Goal: Task Accomplishment & Management: Complete application form

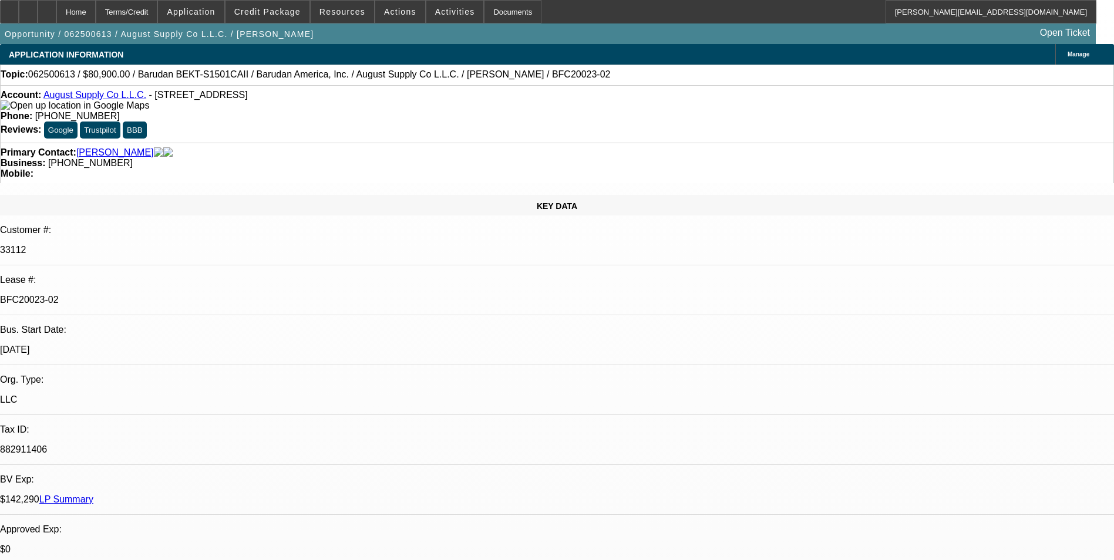
select select "0"
select select "2"
select select "0.1"
select select "0"
select select "2"
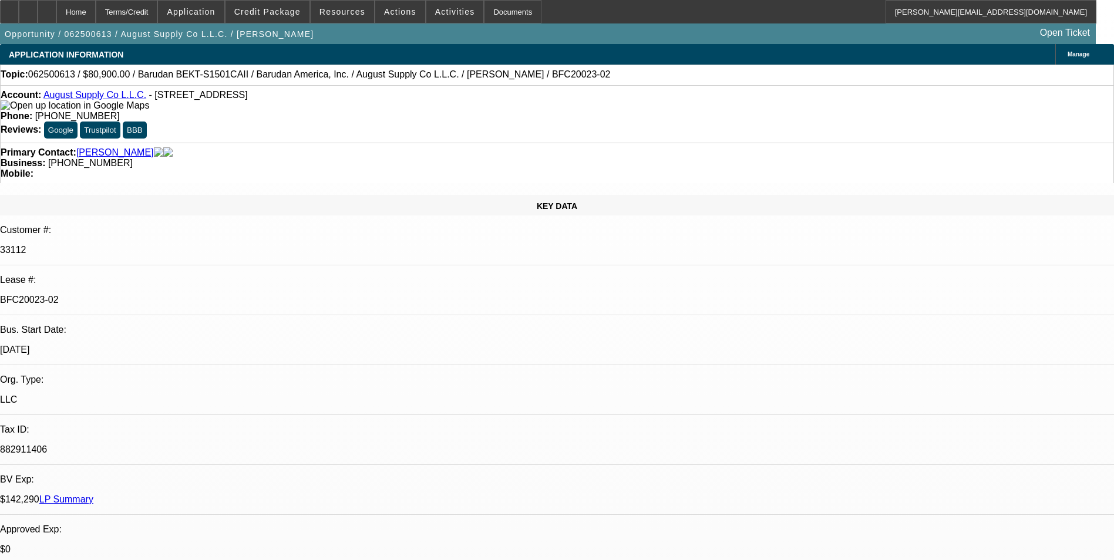
select select "0.1"
select select "0"
select select "2"
select select "0.1"
select select "0"
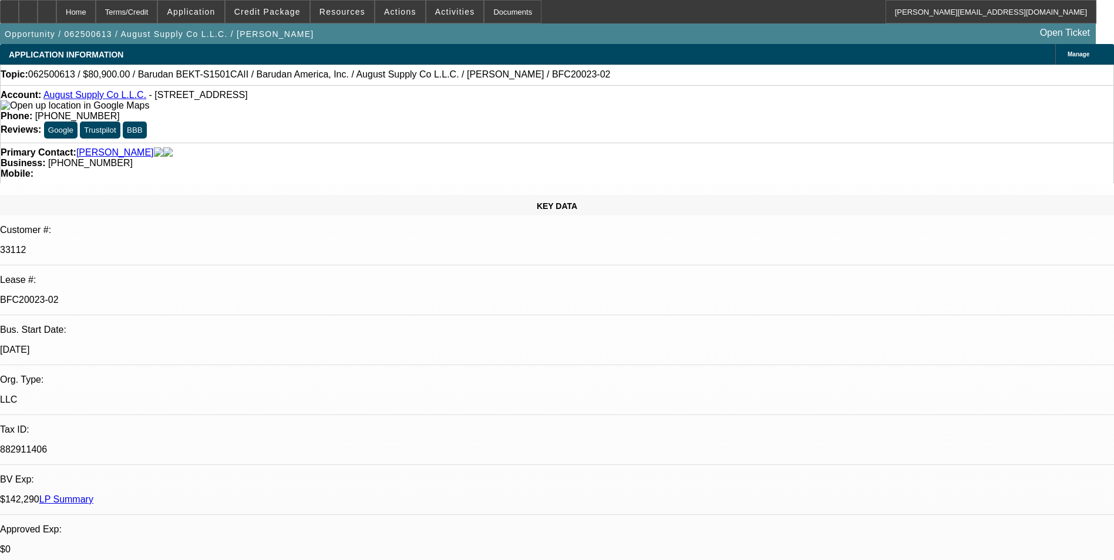
select select "2"
select select "0.1"
select select "1"
select select "2"
select select "4"
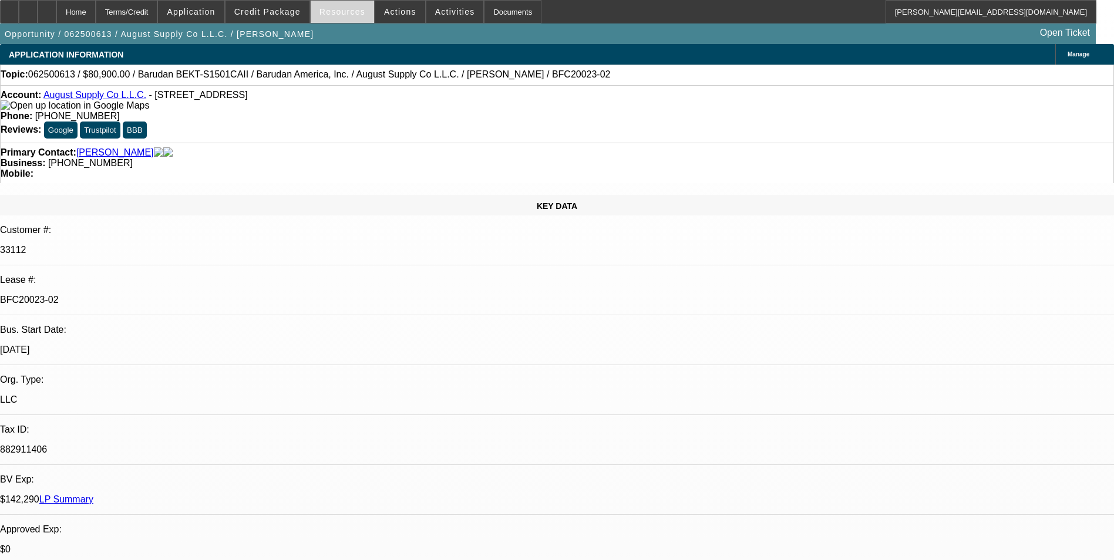
select select "1"
select select "2"
select select "4"
select select "1"
select select "2"
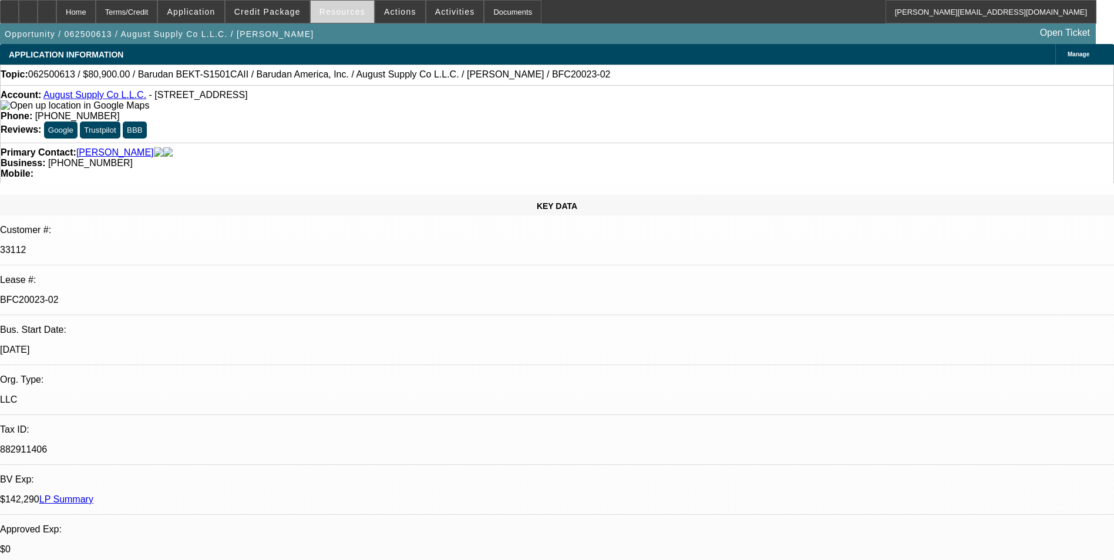
select select "4"
select select "1"
select select "2"
select select "4"
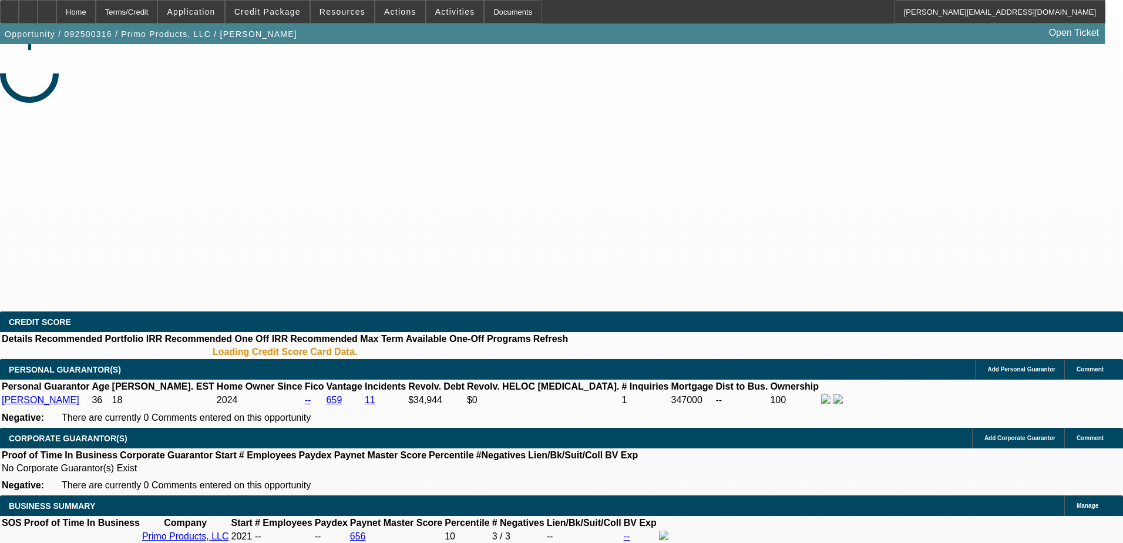
select select "0"
select select "2"
select select "0.1"
select select "4"
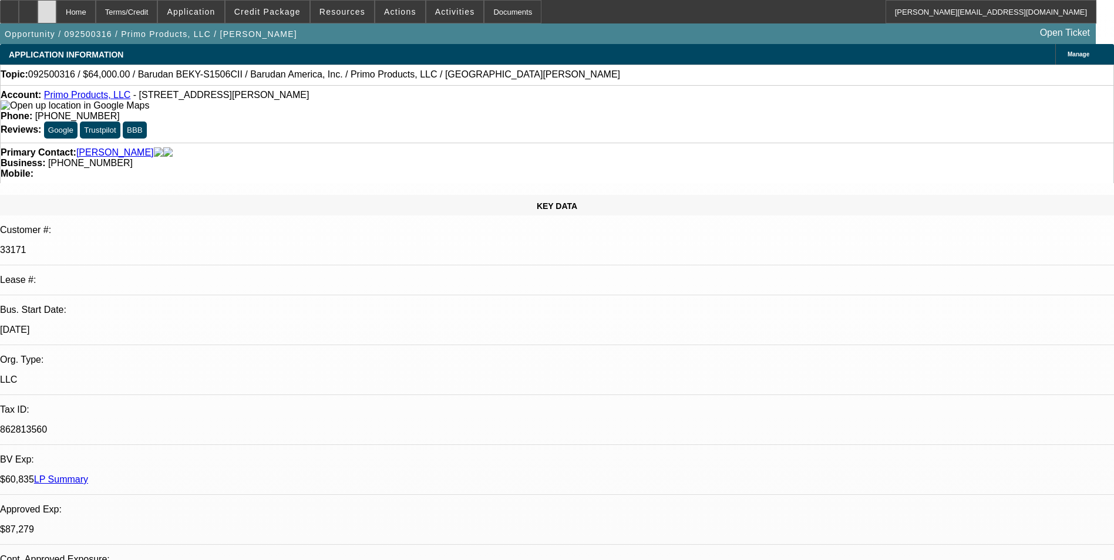
click at [47, 8] on icon at bounding box center [47, 8] width 0 height 0
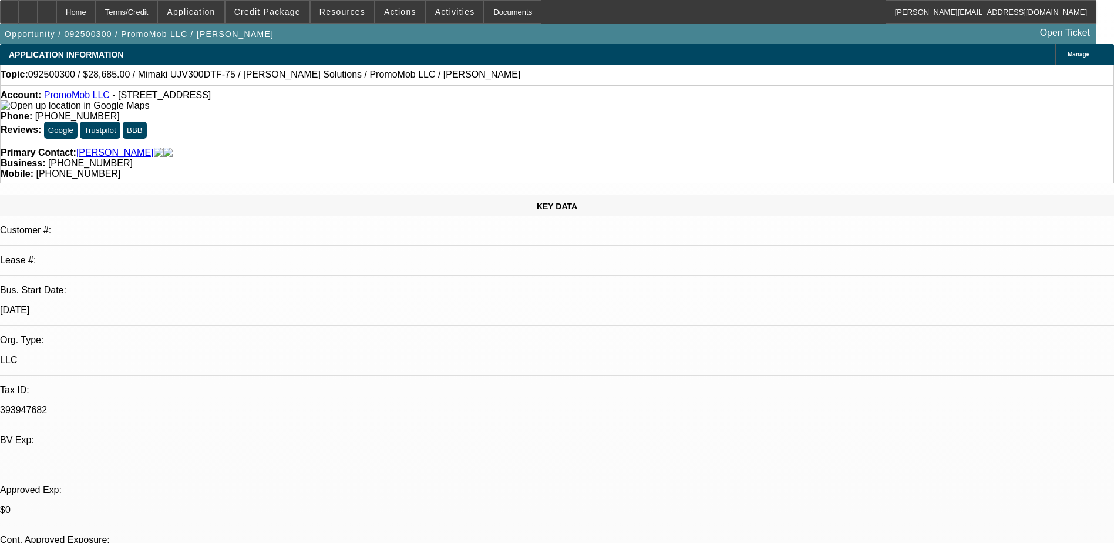
select select "0"
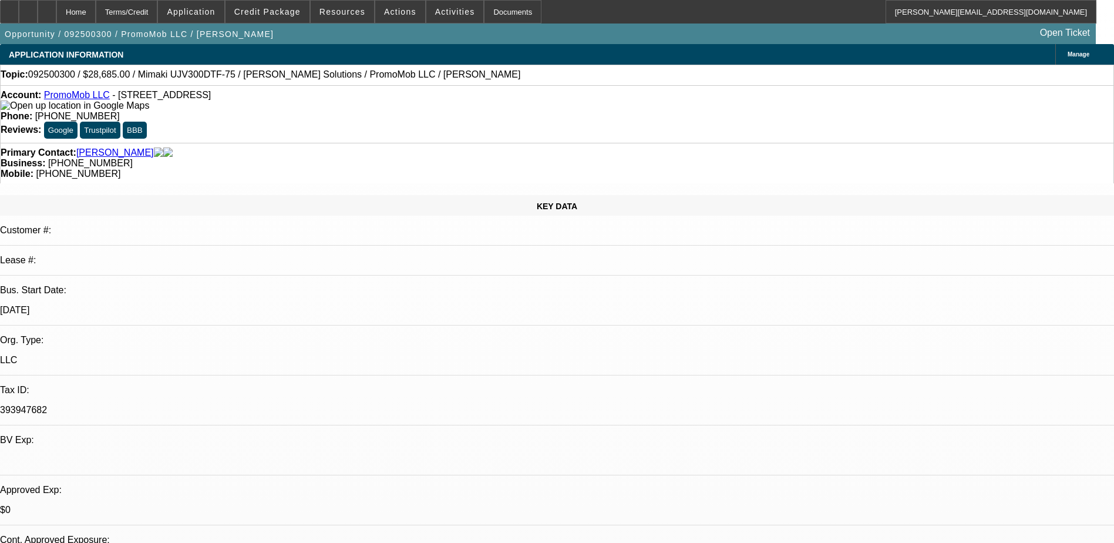
select select "0"
select select "2"
select select "0"
select select "1"
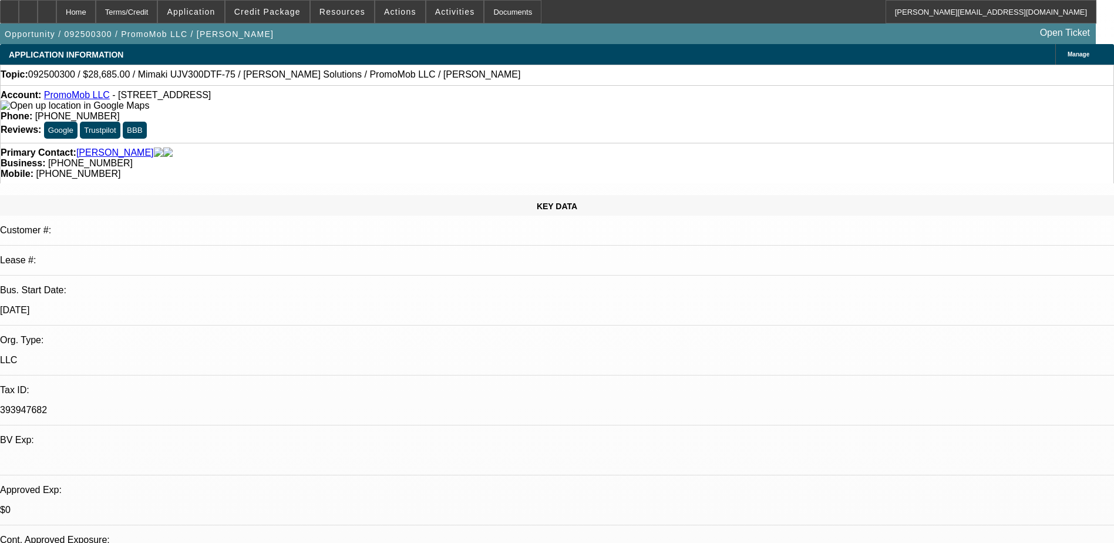
select select "1"
select select "6"
select select "1"
select select "6"
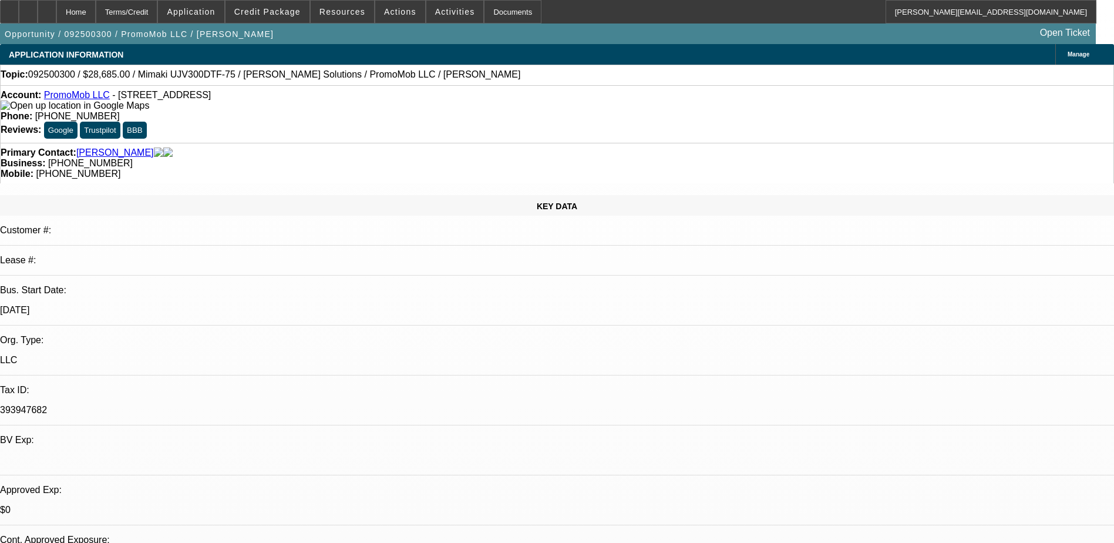
select select "1"
select select "2"
select select "6"
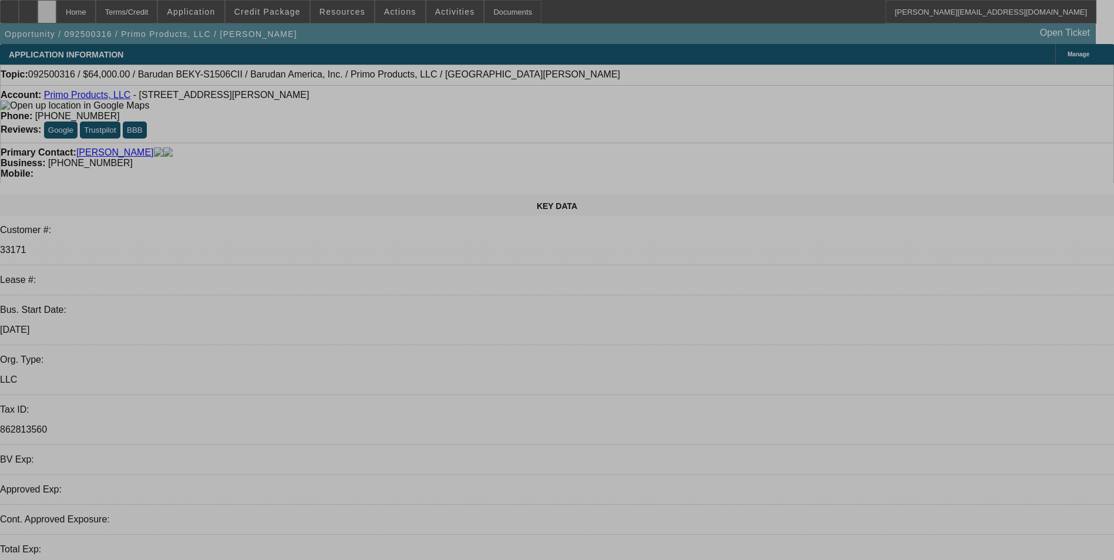
select select "0"
select select "2"
select select "0.1"
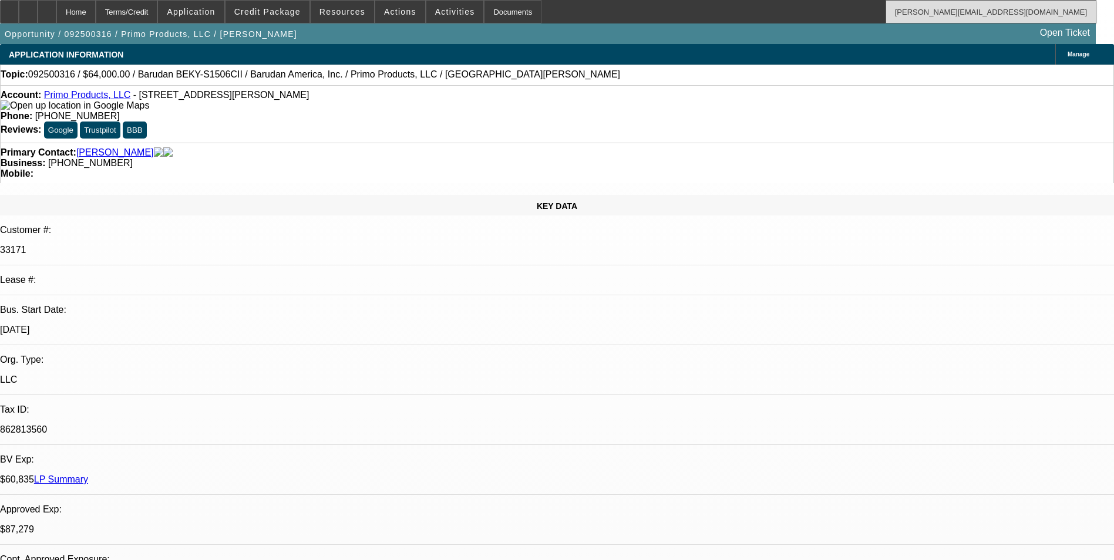
select select "1"
select select "2"
select select "4"
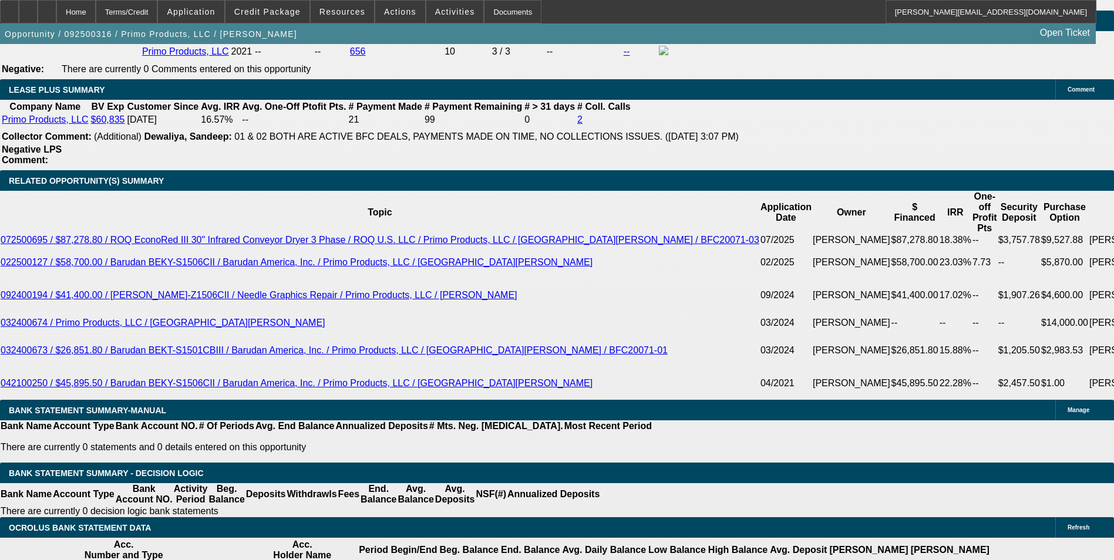
scroll to position [1939, 0]
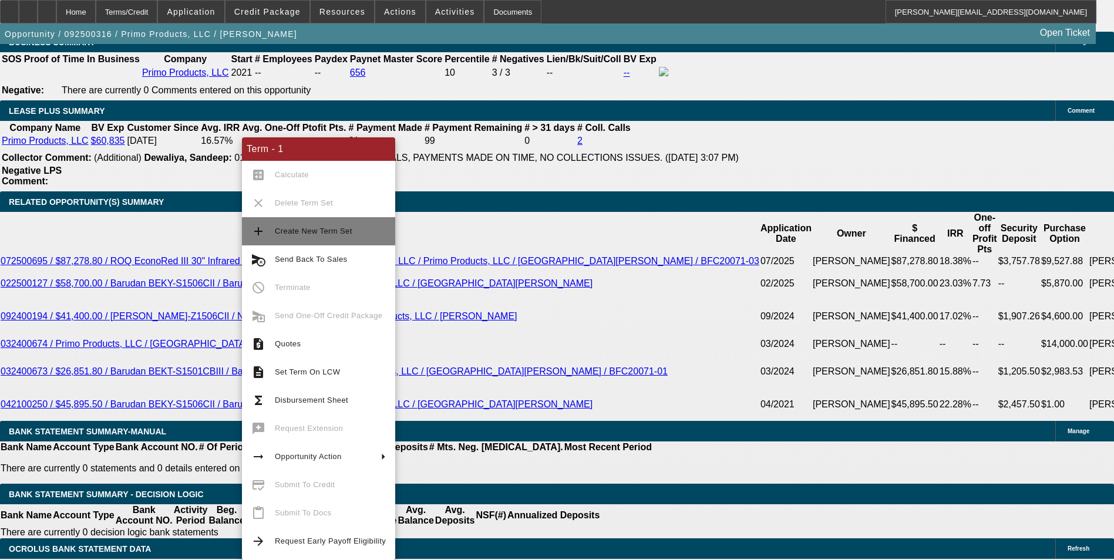
click at [344, 228] on span "Create New Term Set" at bounding box center [314, 231] width 78 height 9
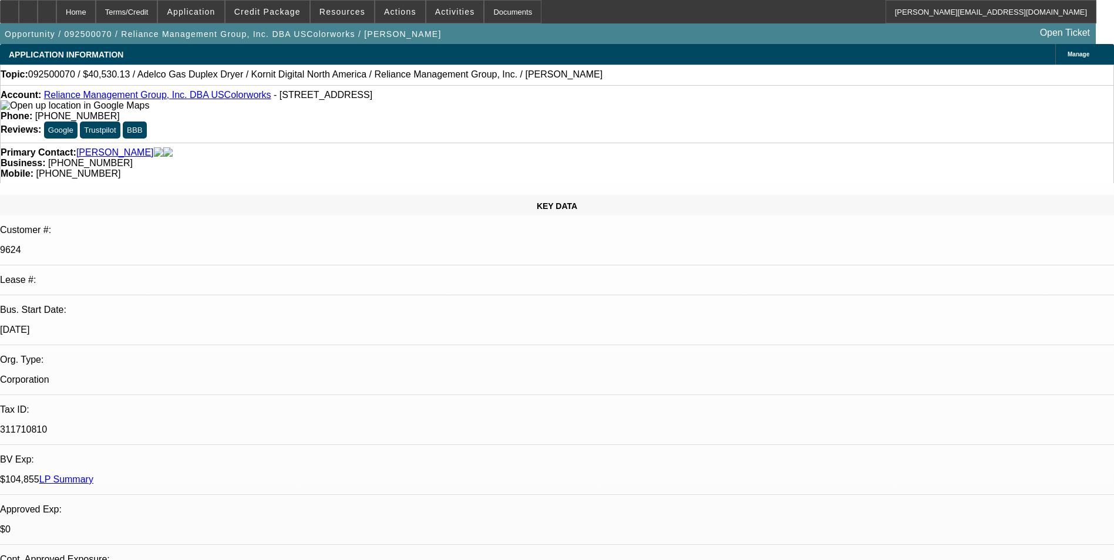
select select "0"
select select "2"
select select "0"
select select "6"
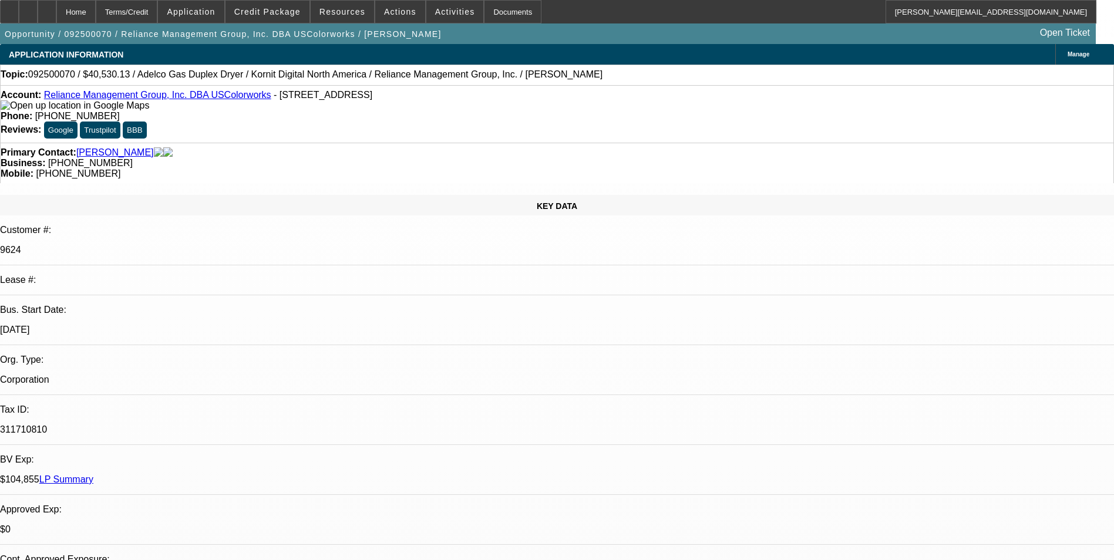
select select "0"
select select "2"
select select "0"
select select "6"
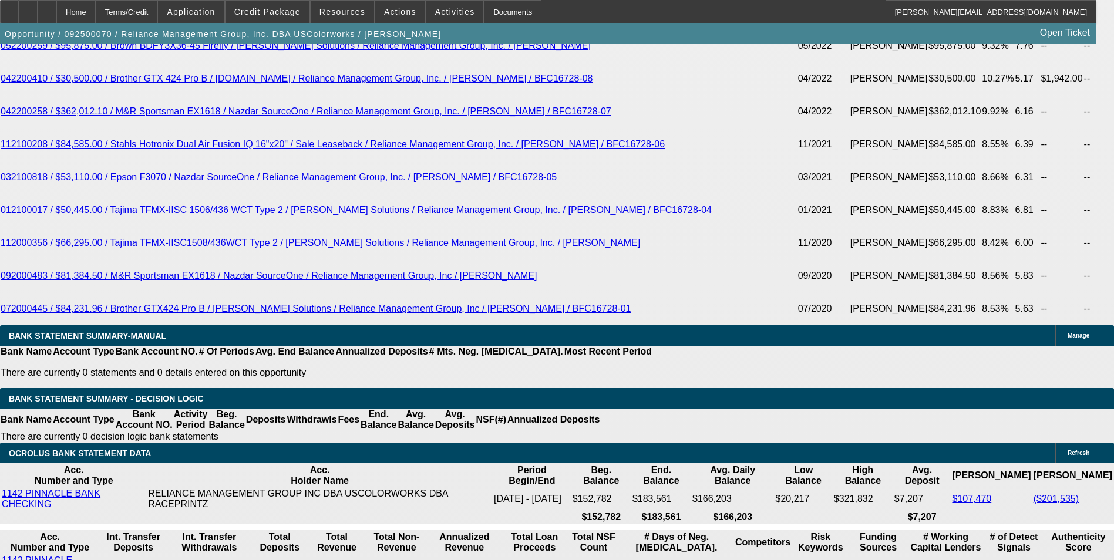
scroll to position [2702, 0]
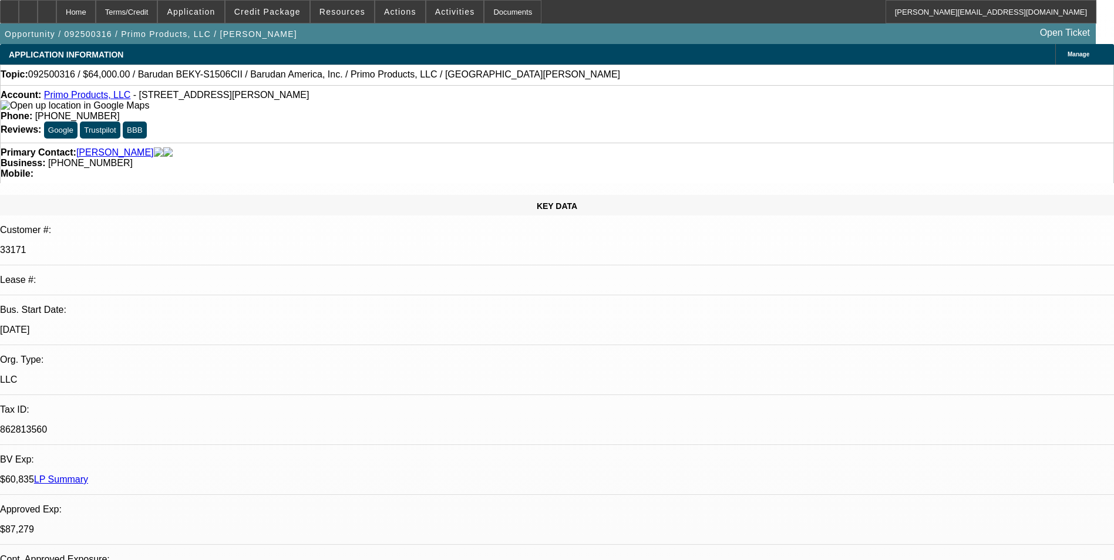
select select "0"
select select "2"
select select "0.1"
select select "0"
select select "2"
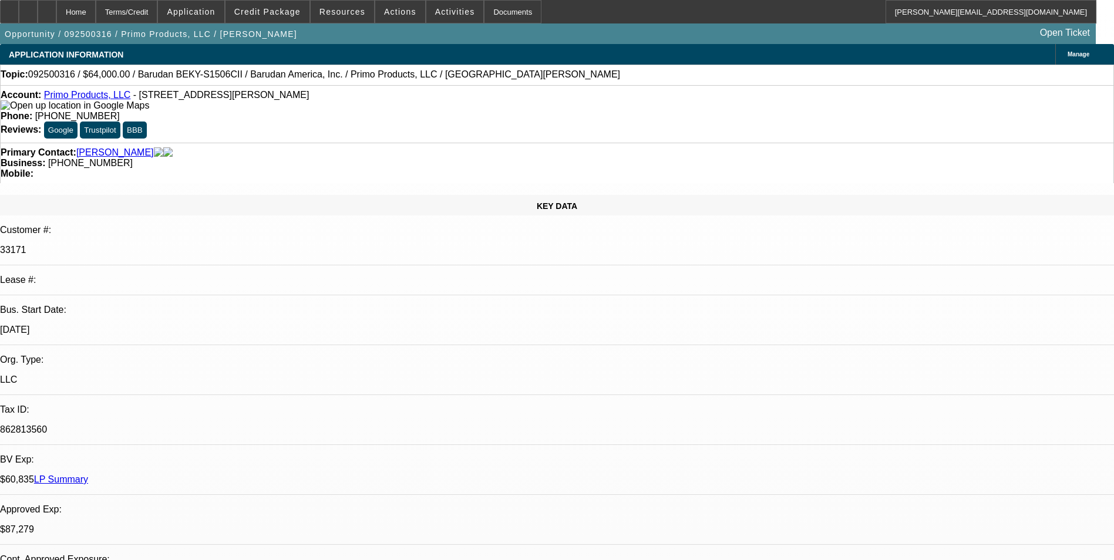
select select "0.1"
select select "1"
select select "2"
select select "4"
select select "1"
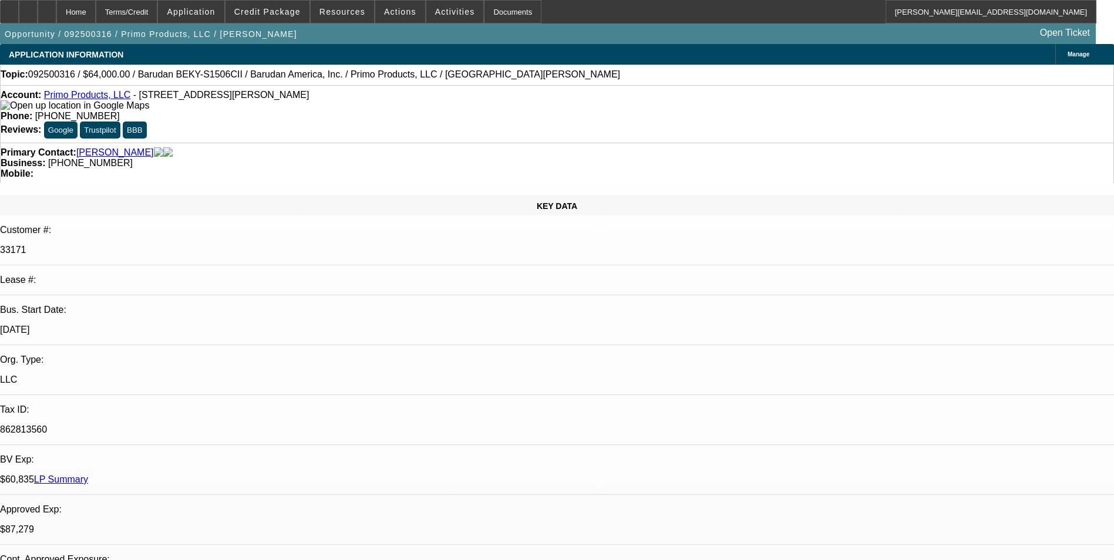
select select "2"
select select "4"
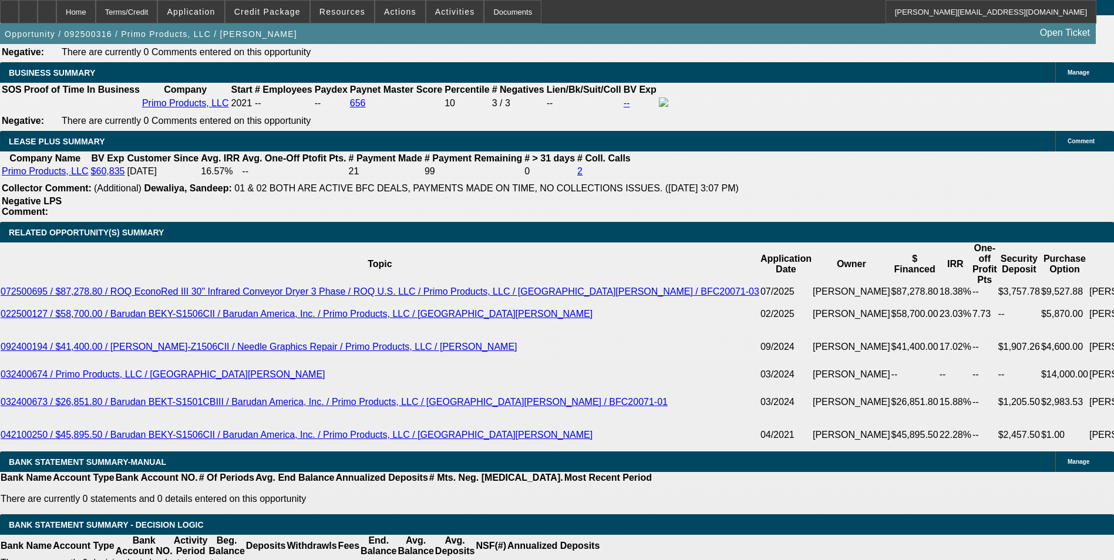
scroll to position [2056, 0]
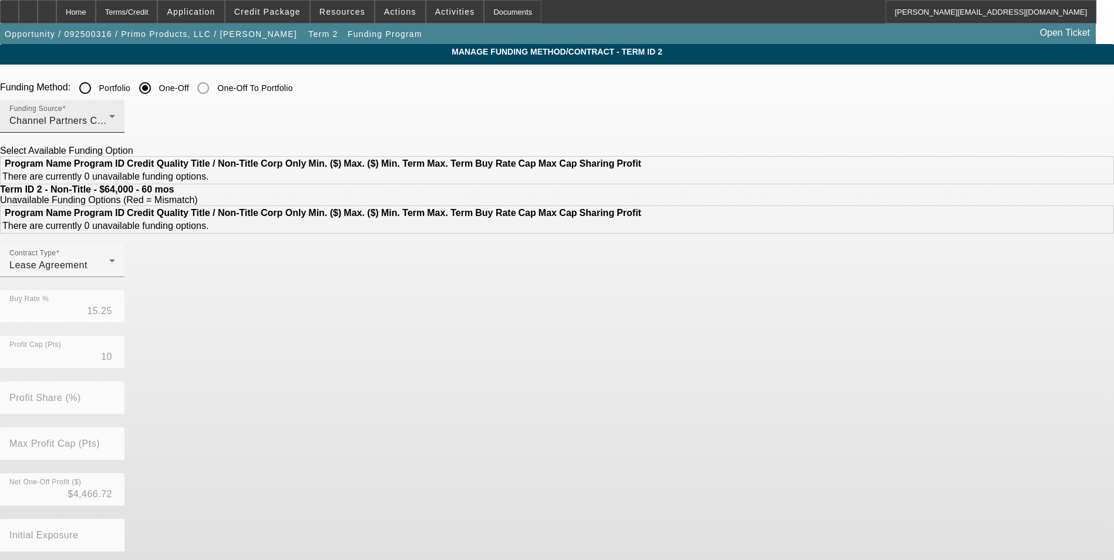
click at [109, 117] on div "Channel Partners Capital LLC (EF)" at bounding box center [59, 121] width 100 height 14
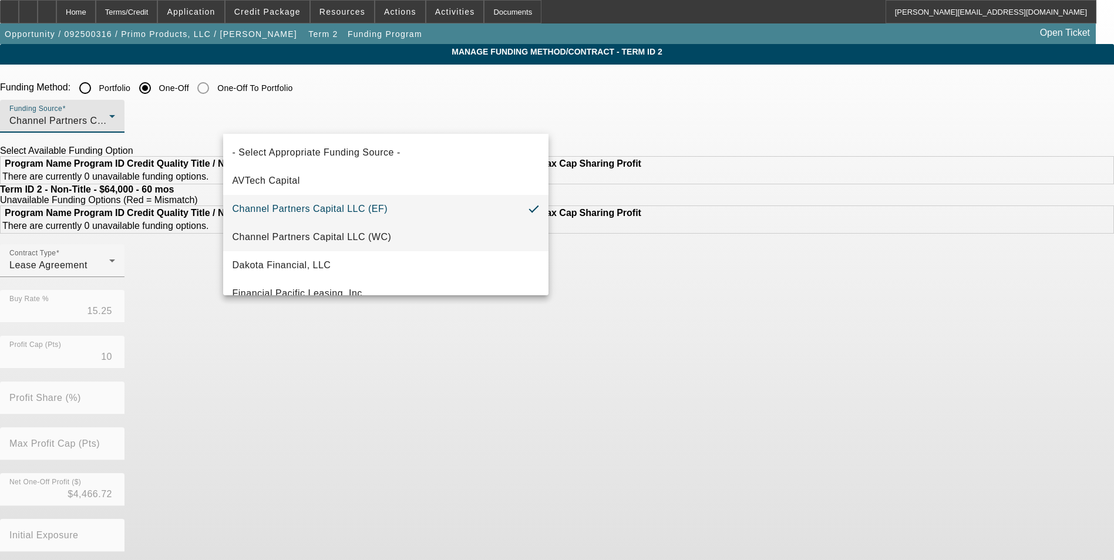
scroll to position [59, 0]
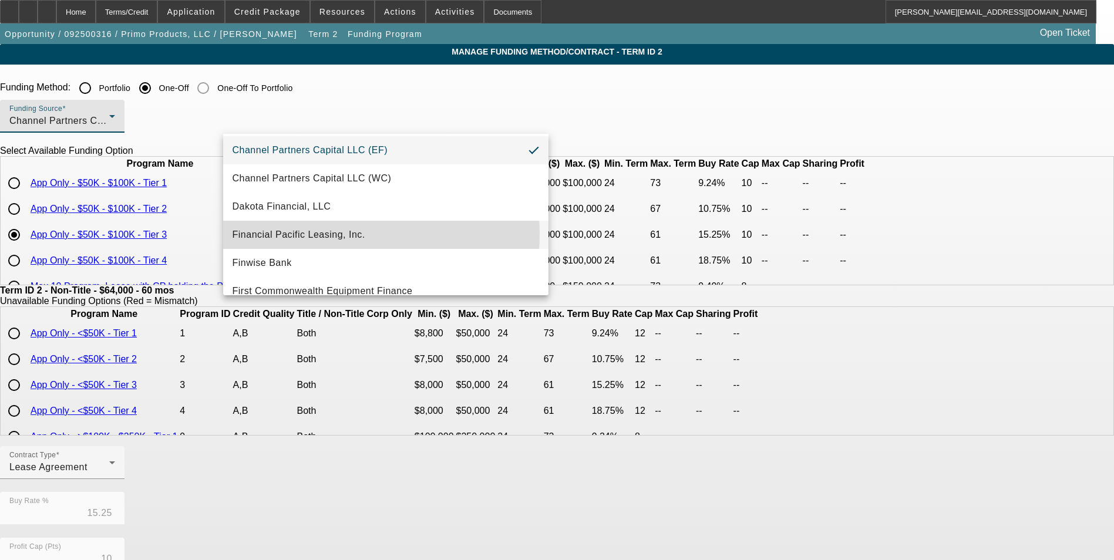
click at [337, 234] on span "Financial Pacific Leasing, Inc." at bounding box center [299, 235] width 133 height 14
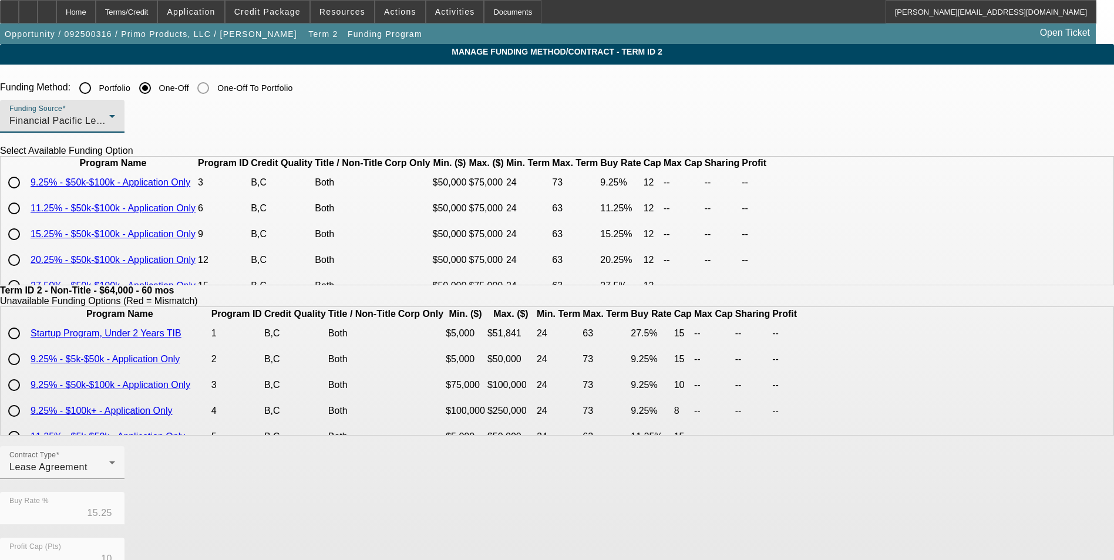
scroll to position [0, 0]
click at [26, 247] on input "radio" at bounding box center [13, 234] width 23 height 23
radio input "true"
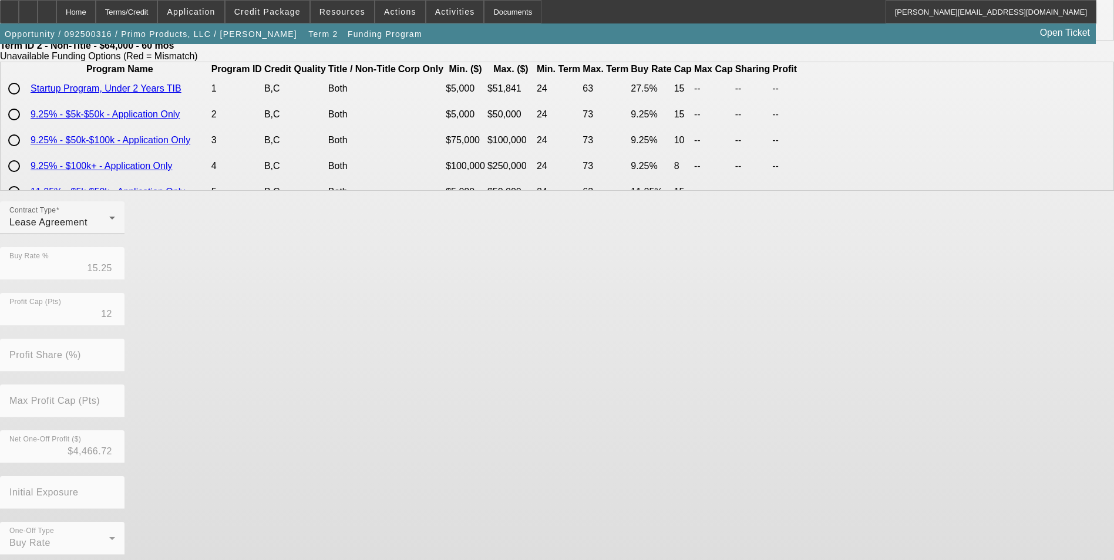
scroll to position [252, 0]
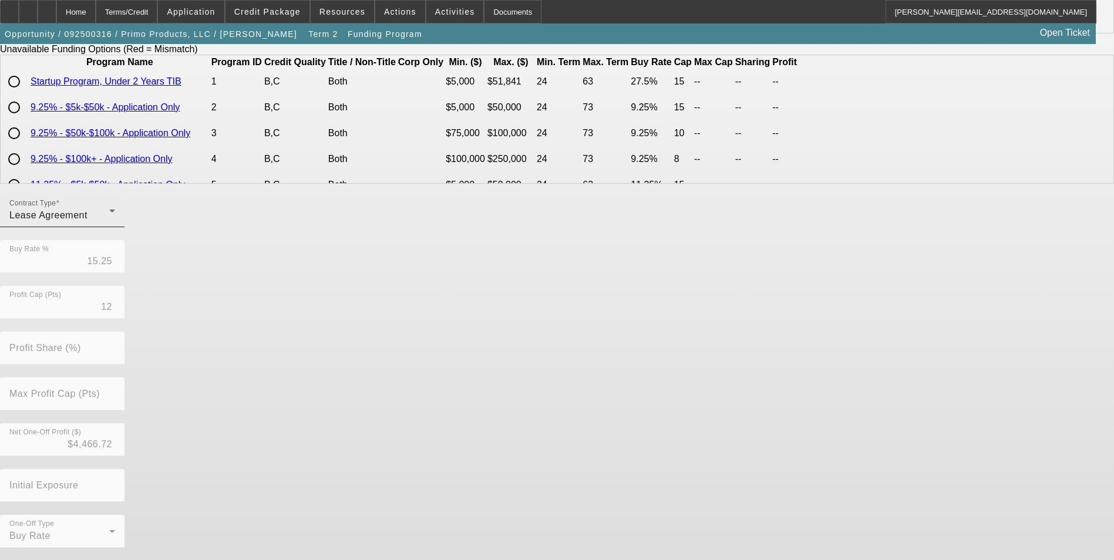
click at [125, 227] on div "Contract Type Lease Agreement" at bounding box center [62, 210] width 125 height 33
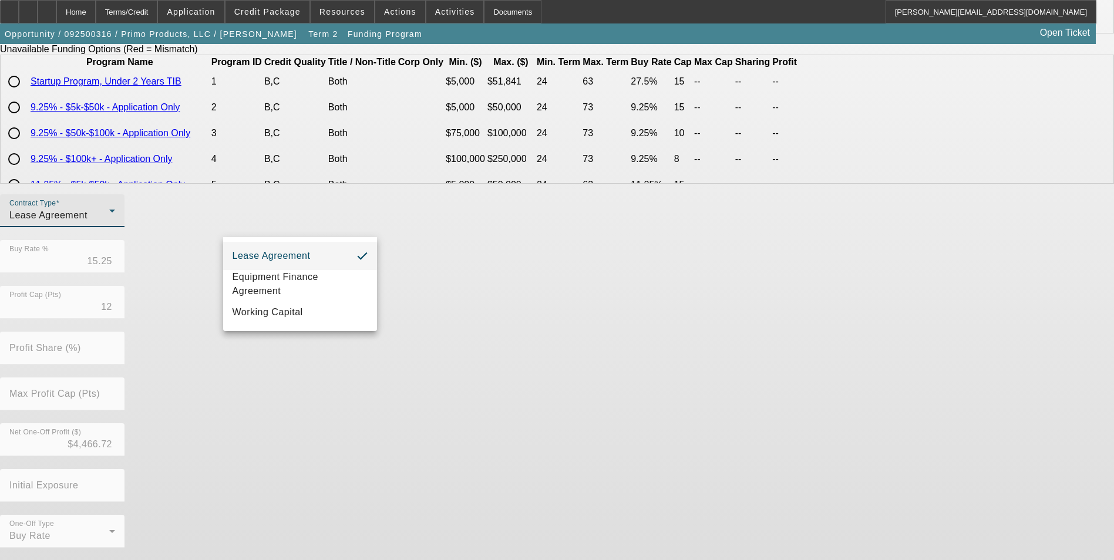
click at [507, 355] on div at bounding box center [557, 280] width 1114 height 560
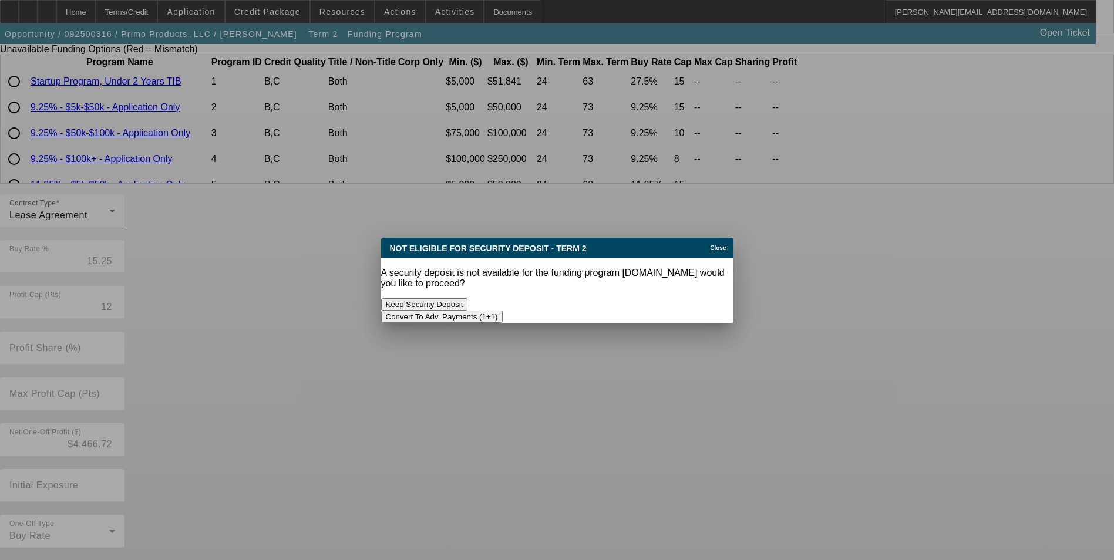
click at [503, 311] on button "Convert To Adv. Payments (1+1)" at bounding box center [442, 317] width 122 height 12
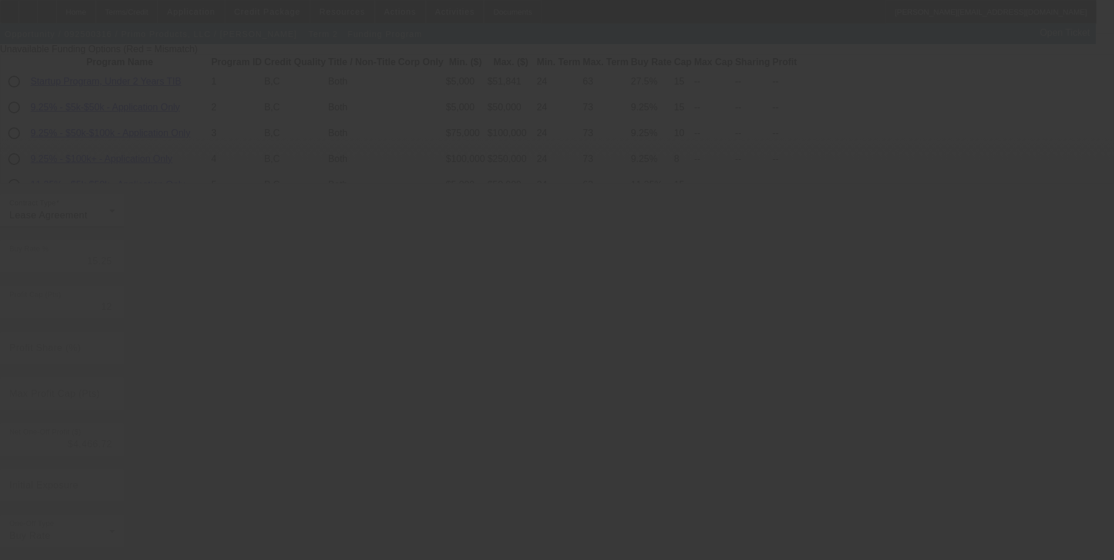
type input "10"
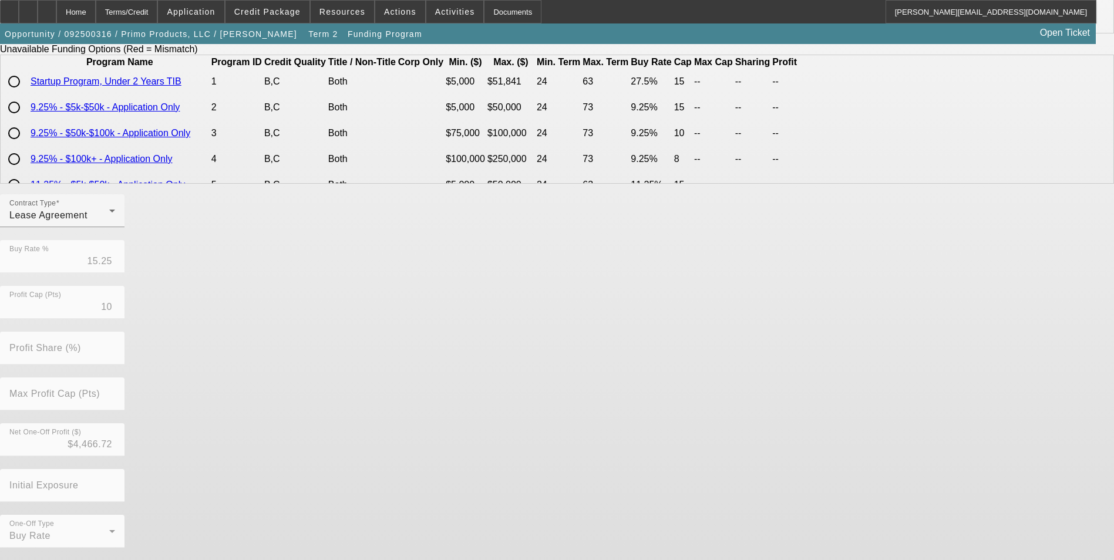
scroll to position [0, 0]
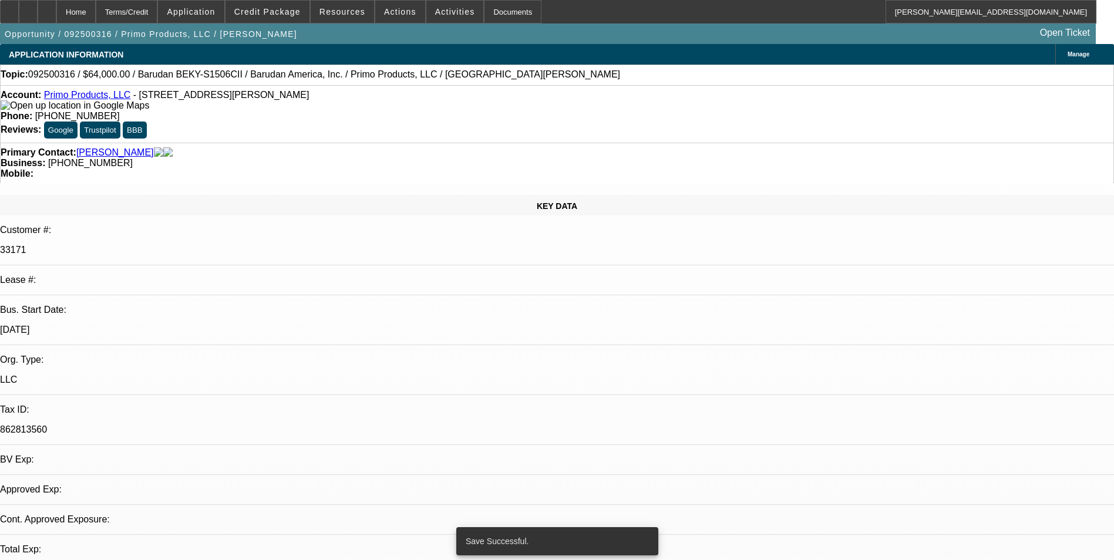
select select "0"
select select "0.1"
select select "4"
select select "0"
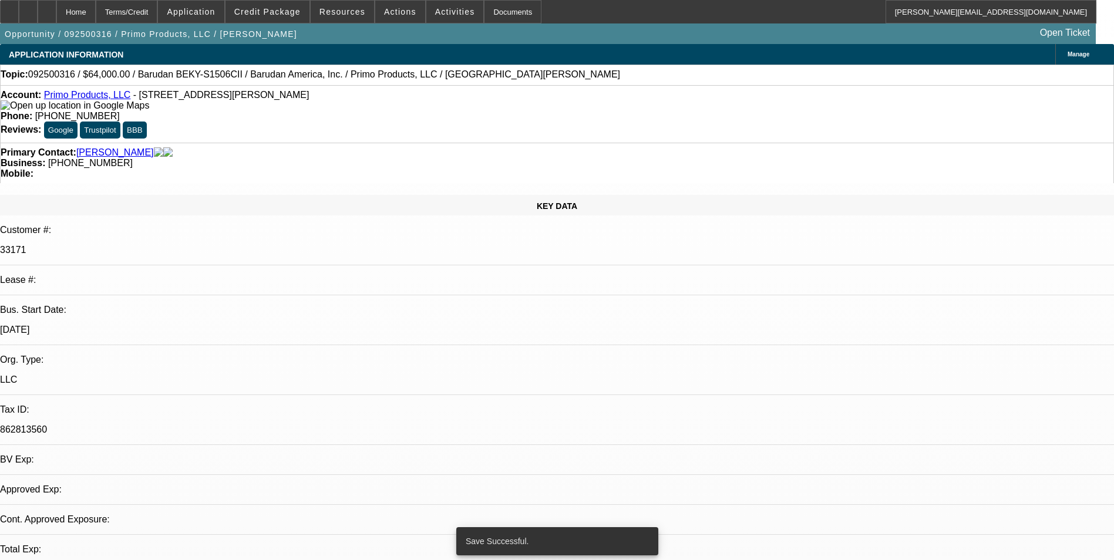
select select "2"
select select "0.1"
select select "4"
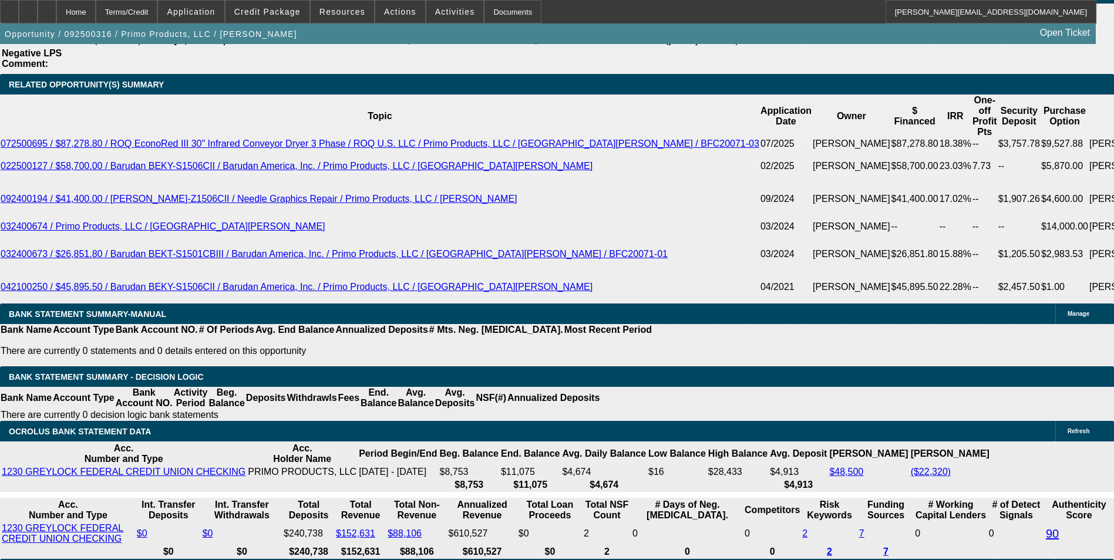
scroll to position [1997, 0]
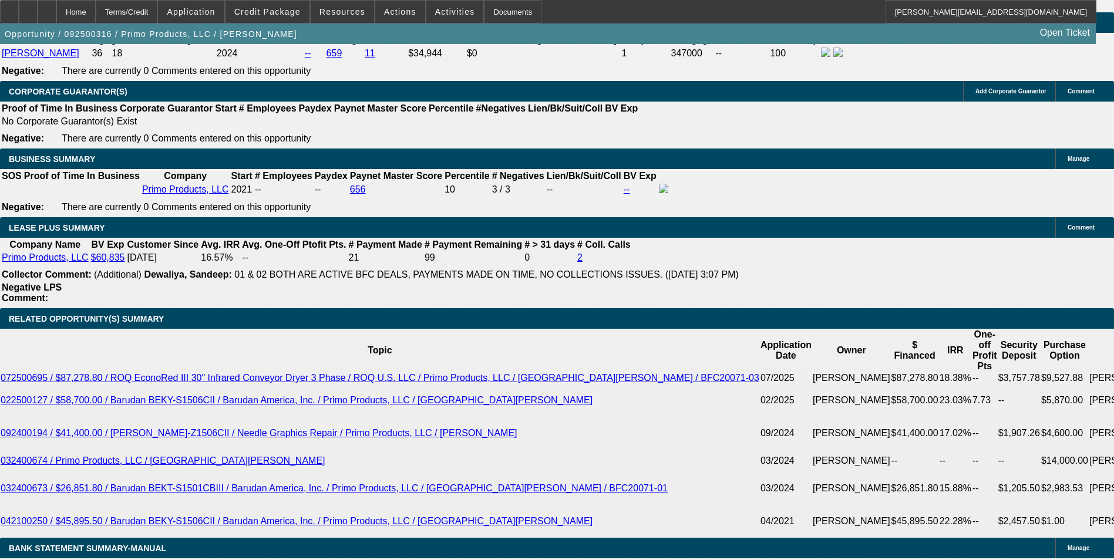
scroll to position [1821, 0]
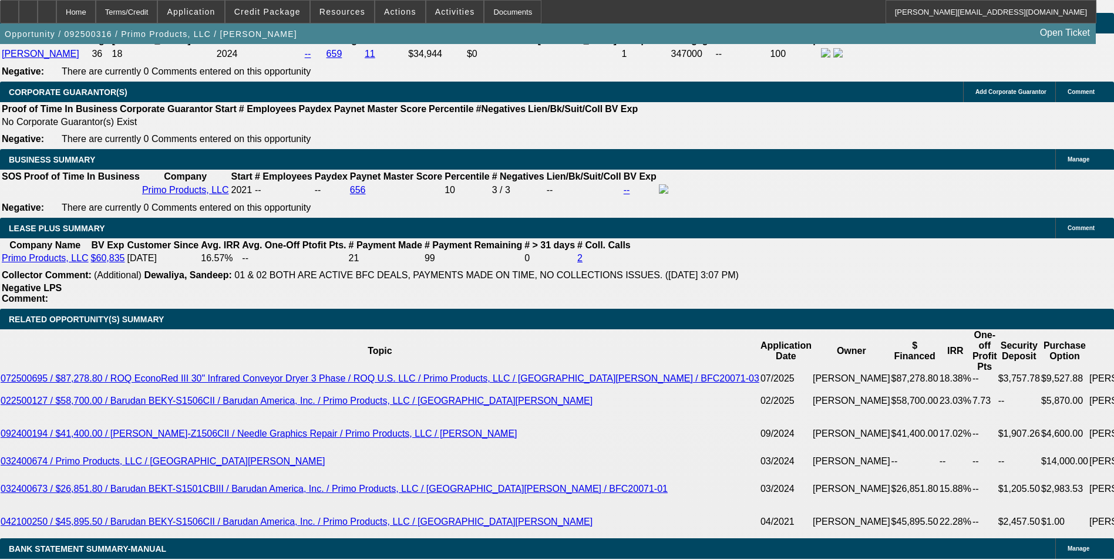
click at [398, 5] on span at bounding box center [400, 12] width 50 height 28
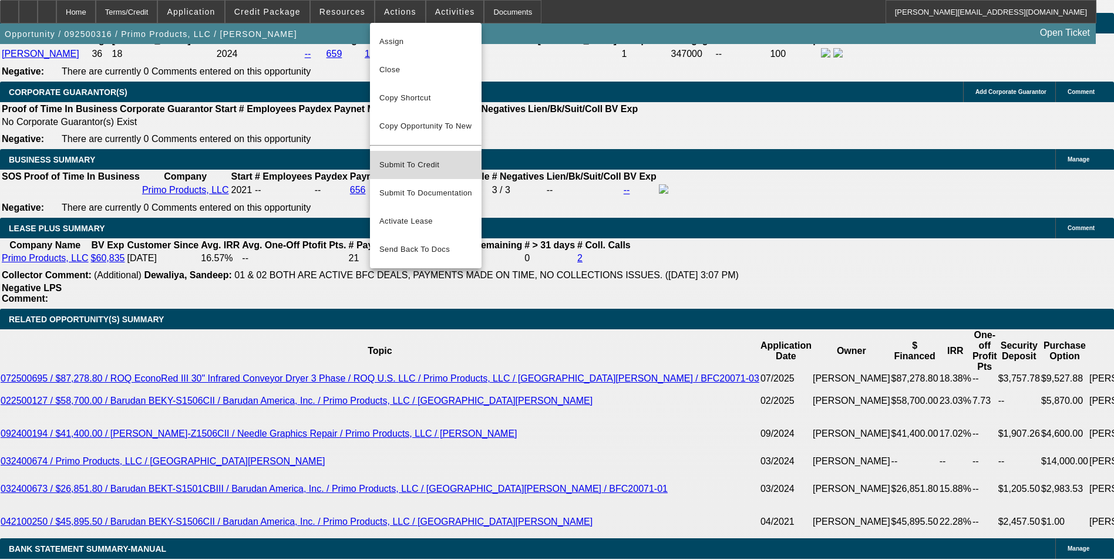
click at [444, 158] on span "Submit To Credit" at bounding box center [426, 165] width 93 height 14
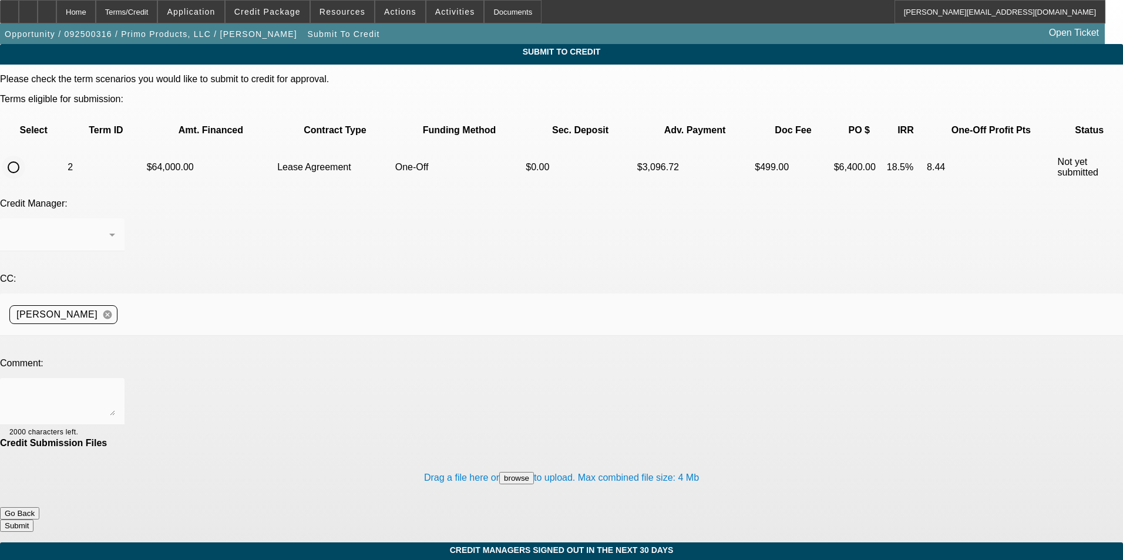
click at [25, 156] on input "radio" at bounding box center [13, 167] width 23 height 23
radio input "true"
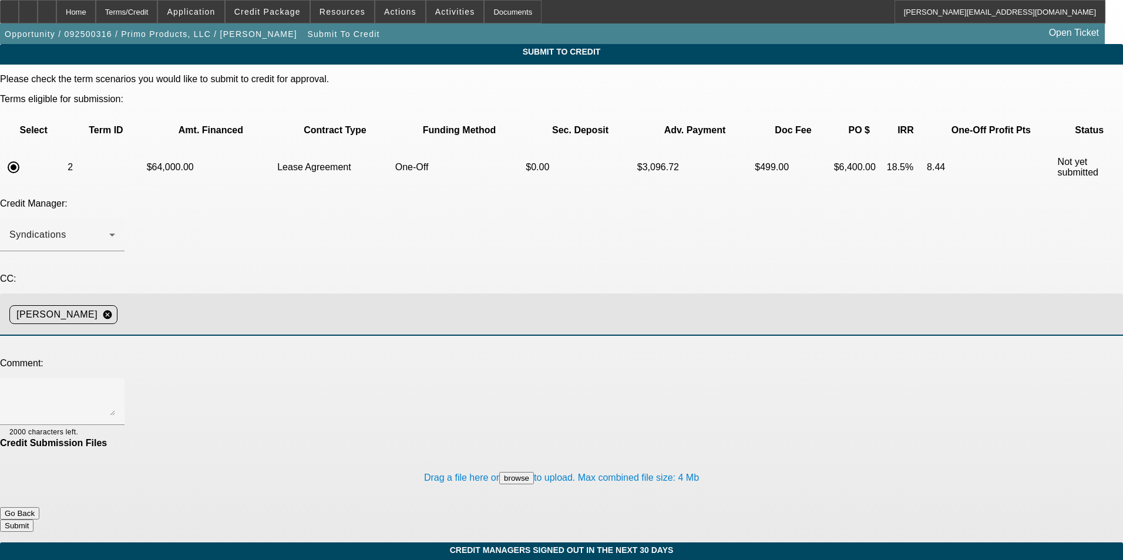
click at [324, 303] on input at bounding box center [615, 314] width 987 height 23
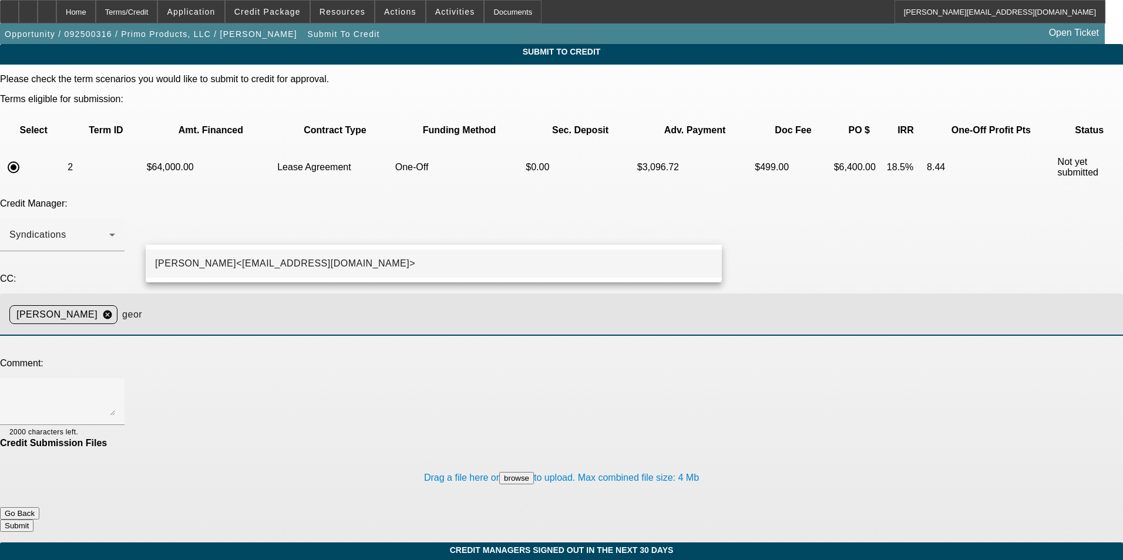
type input "geor"
click at [309, 260] on span "George Arida<GArida@beaconfunding.com>" at bounding box center [285, 264] width 260 height 14
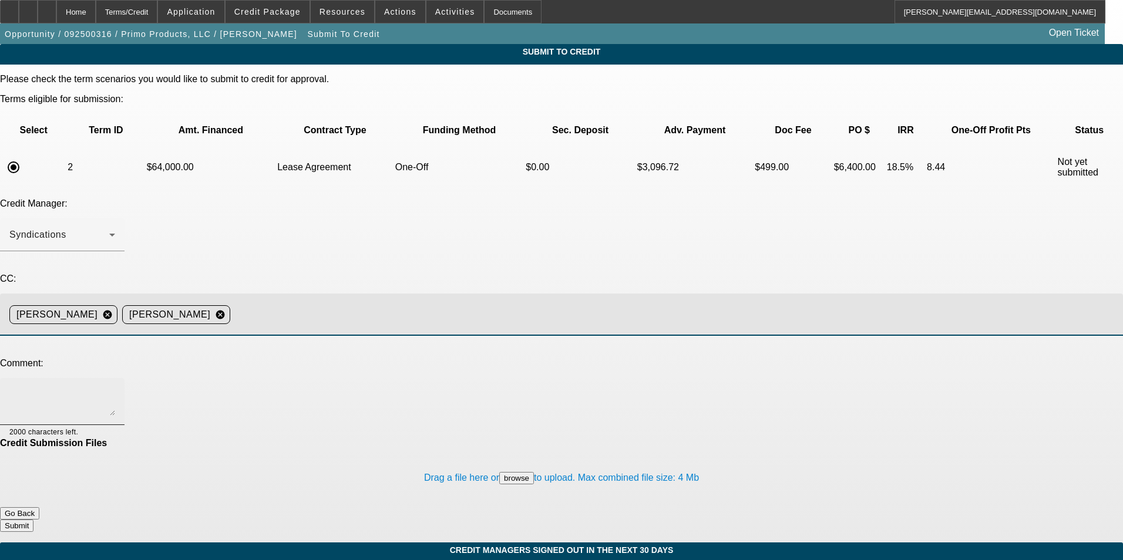
click at [115, 388] on textarea at bounding box center [62, 402] width 106 height 28
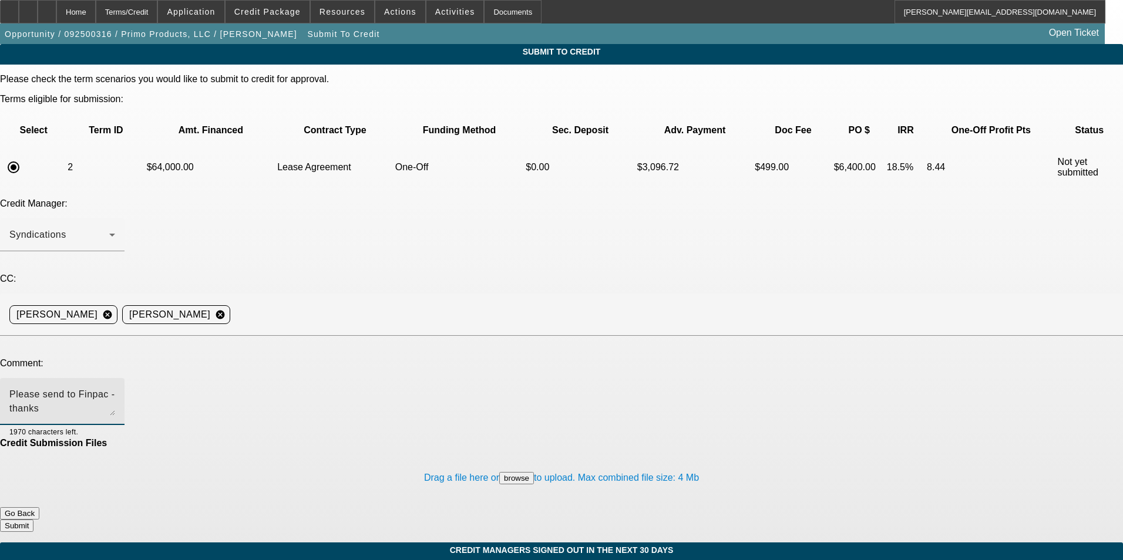
type textarea "Please send to Finpac - thanks"
click at [33, 520] on button "Submit" at bounding box center [16, 526] width 33 height 12
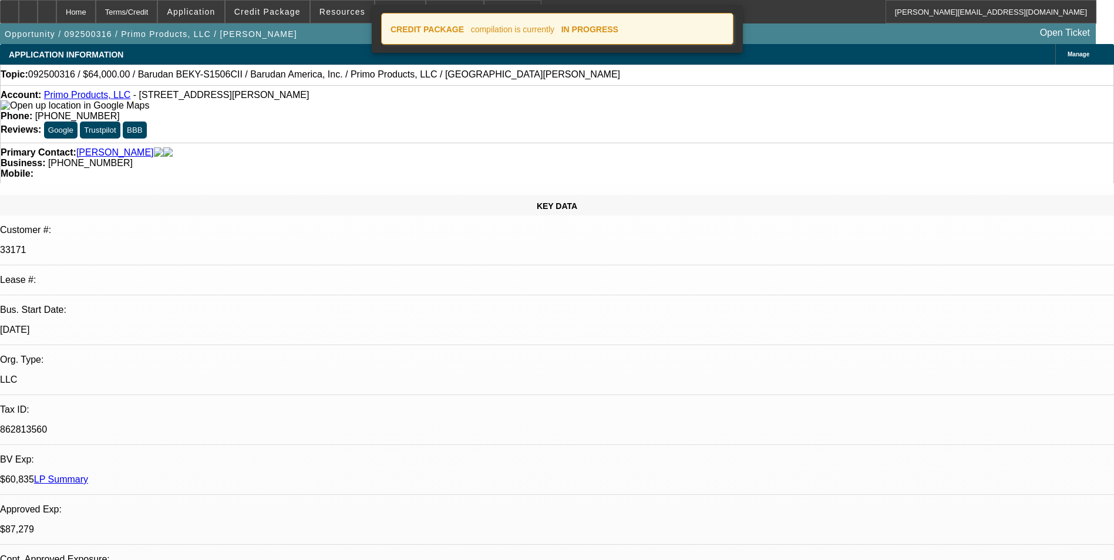
select select "0"
select select "0.1"
select select "4"
select select "0"
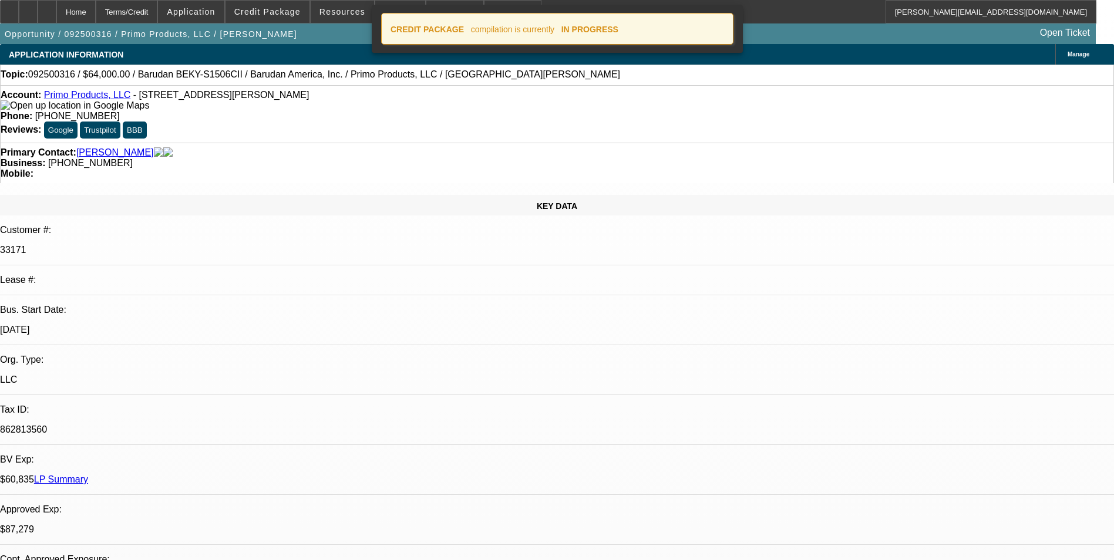
select select "2"
select select "0.1"
select select "4"
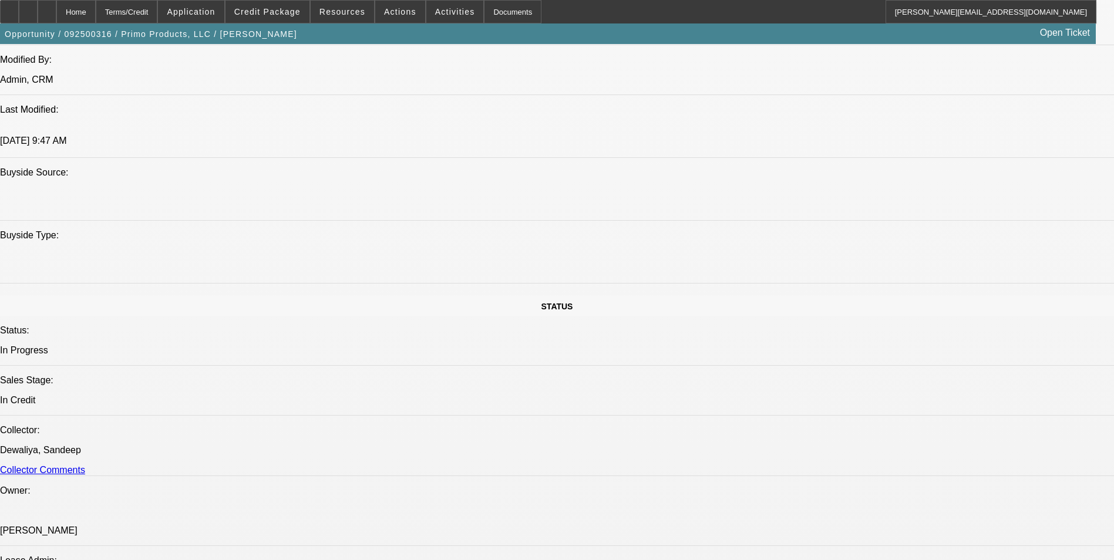
scroll to position [176, 0]
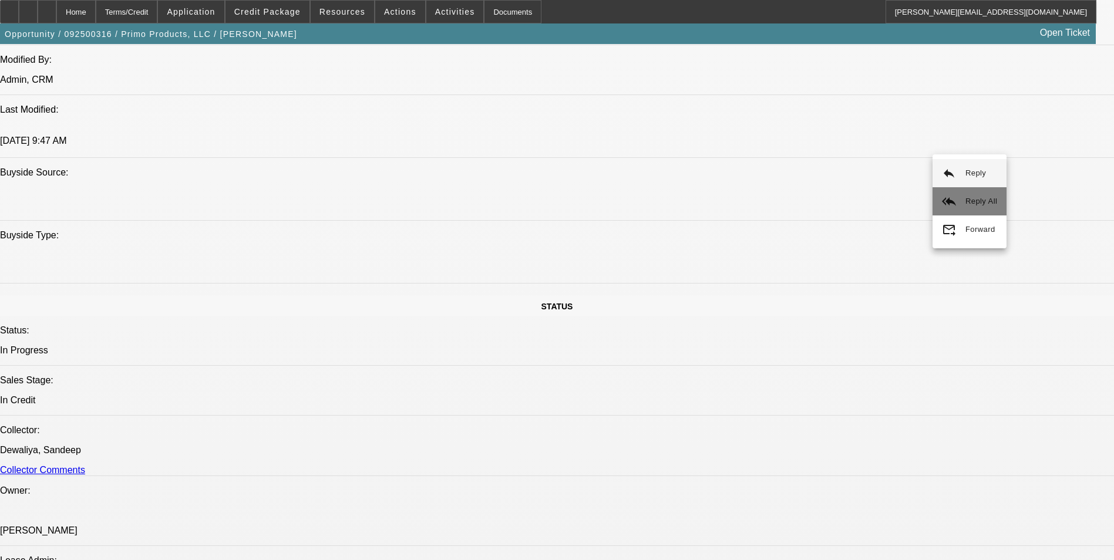
click at [970, 198] on span "Reply All" at bounding box center [982, 201] width 32 height 9
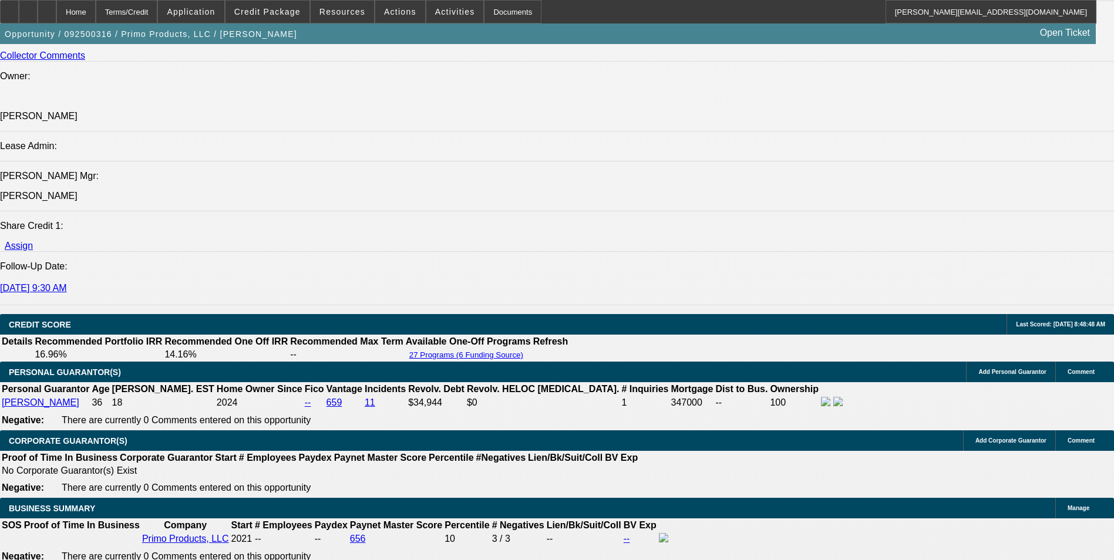
scroll to position [1880, 0]
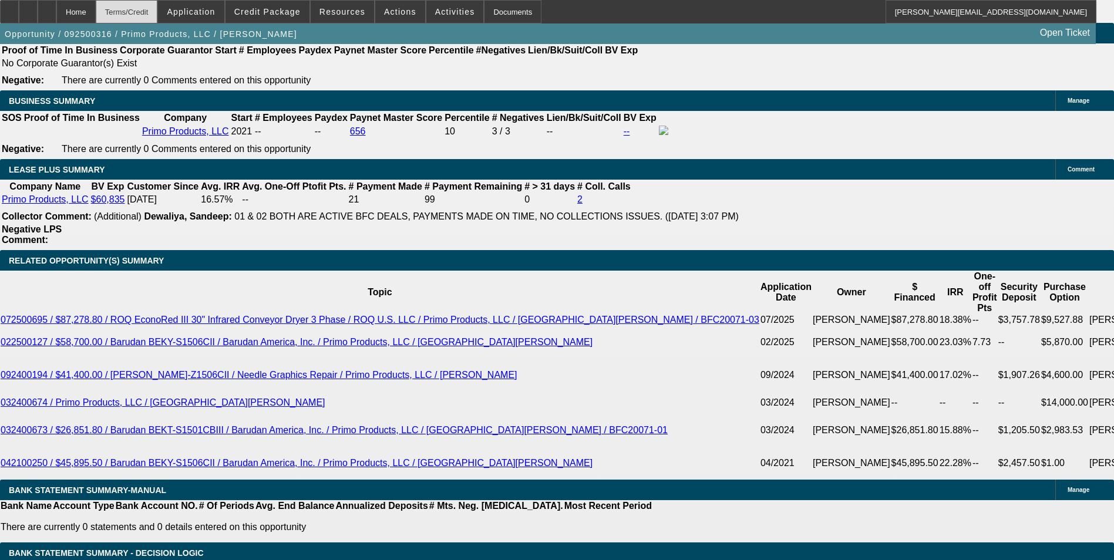
drag, startPoint x: 74, startPoint y: 11, endPoint x: 179, endPoint y: 6, distance: 105.2
click at [47, 8] on icon at bounding box center [47, 8] width 0 height 0
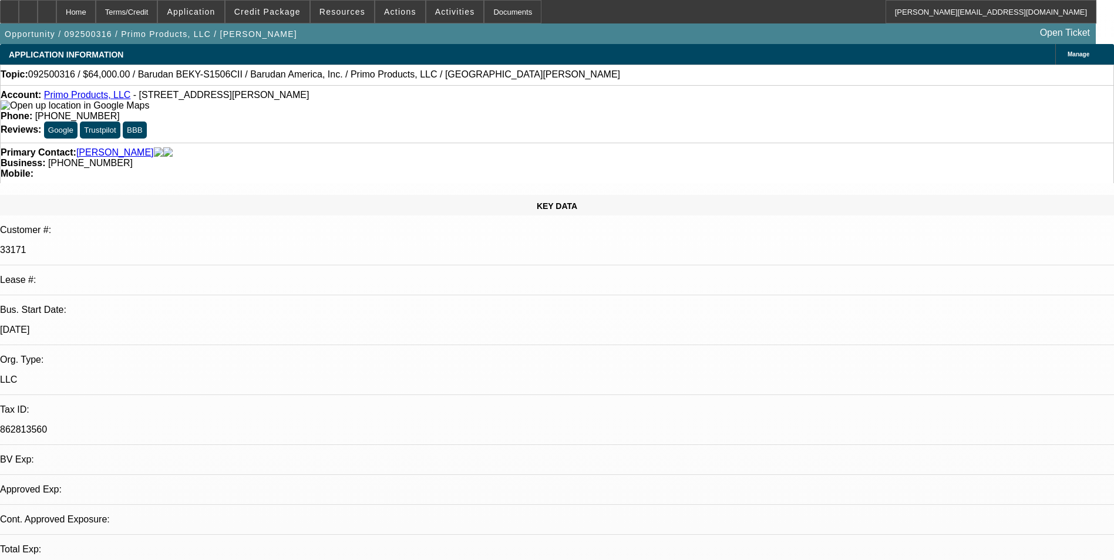
select select "0"
select select "0.1"
select select "0"
select select "2"
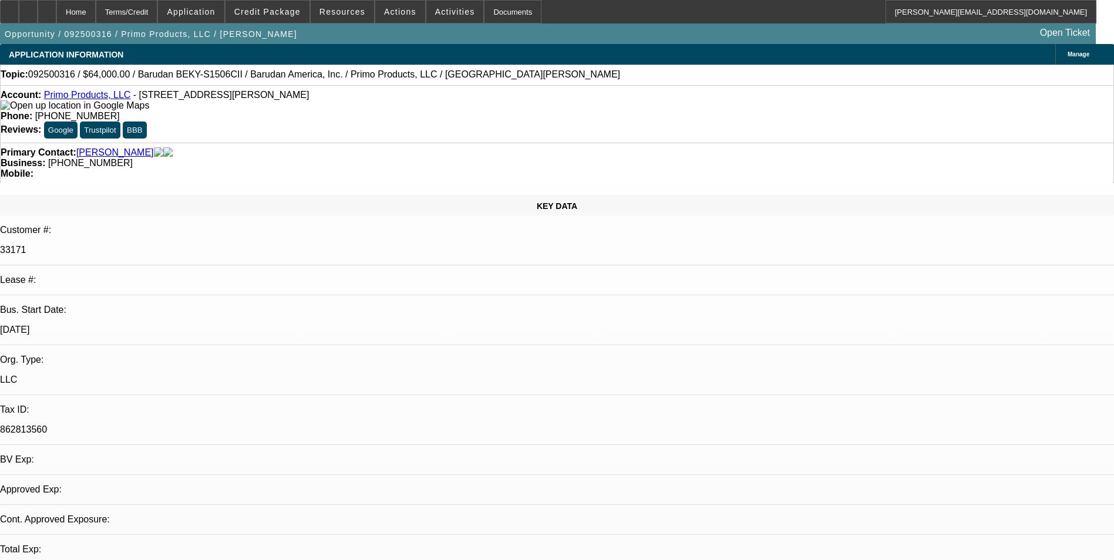
select select "0.1"
select select "1"
select select "2"
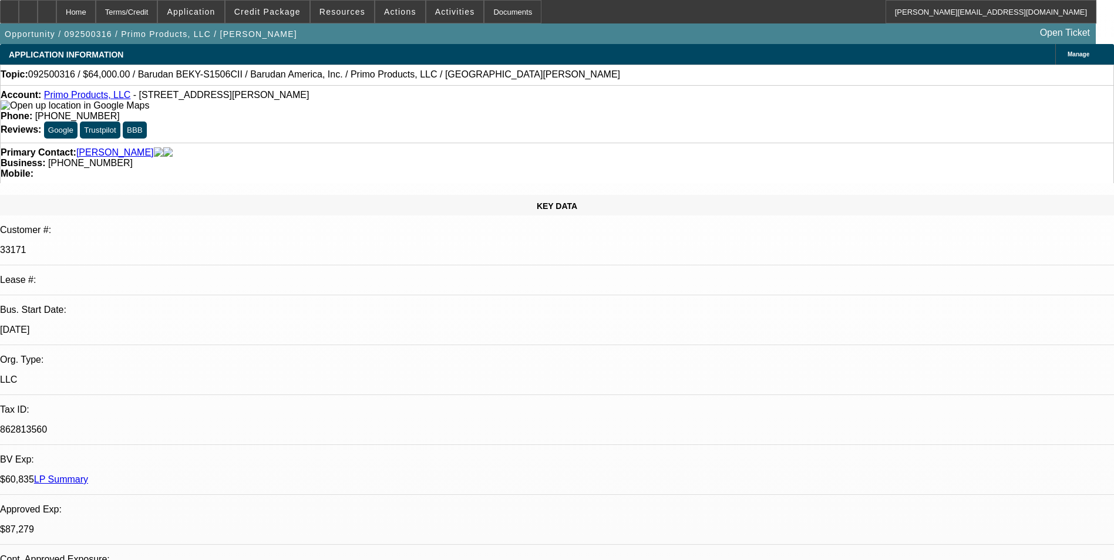
select select "4"
